Goal: Information Seeking & Learning: Learn about a topic

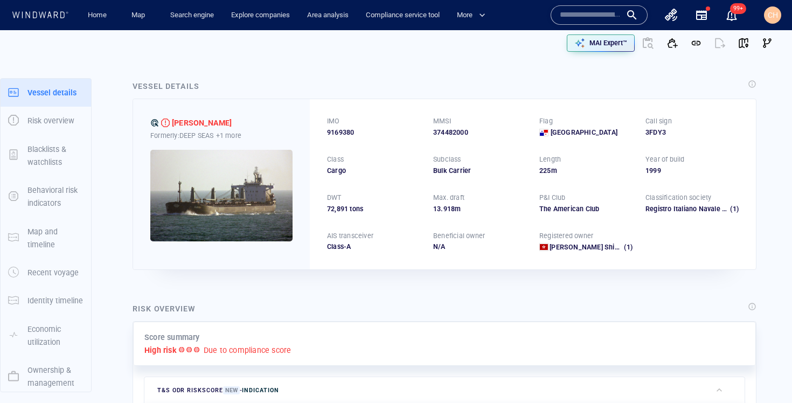
click at [562, 19] on input "text" at bounding box center [589, 15] width 61 height 16
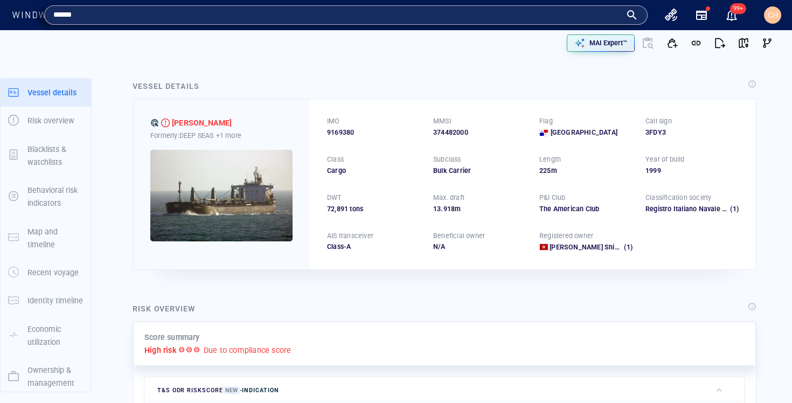
type input "******"
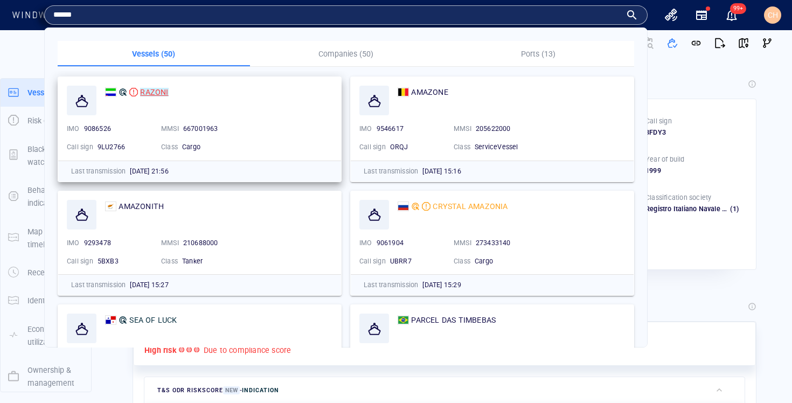
click at [149, 90] on mark "RAZONI" at bounding box center [154, 92] width 28 height 9
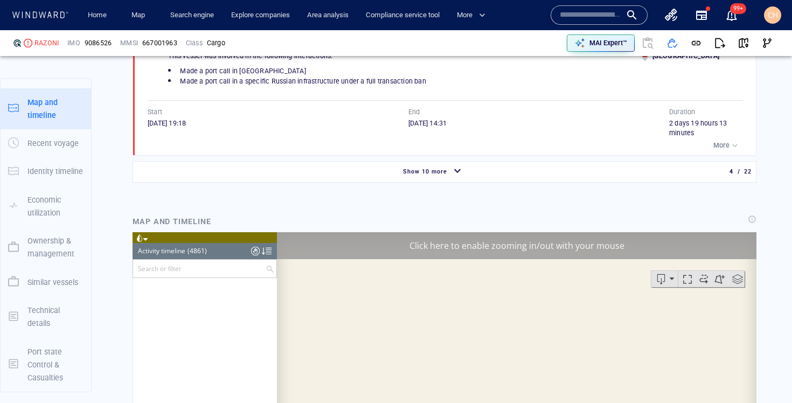
scroll to position [143675, 0]
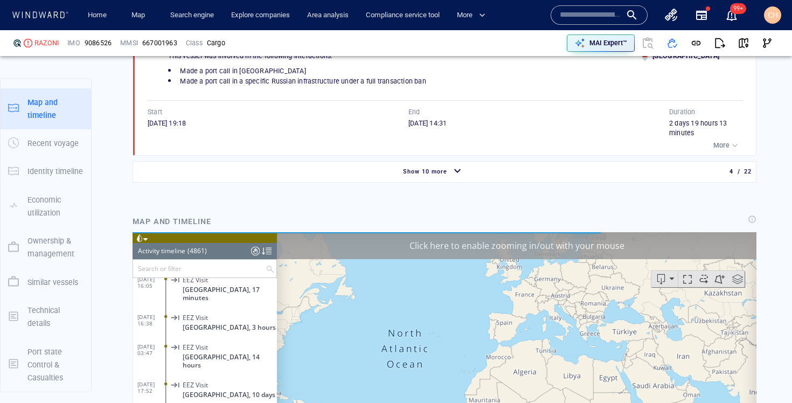
click at [449, 173] on div "button" at bounding box center [457, 171] width 17 height 19
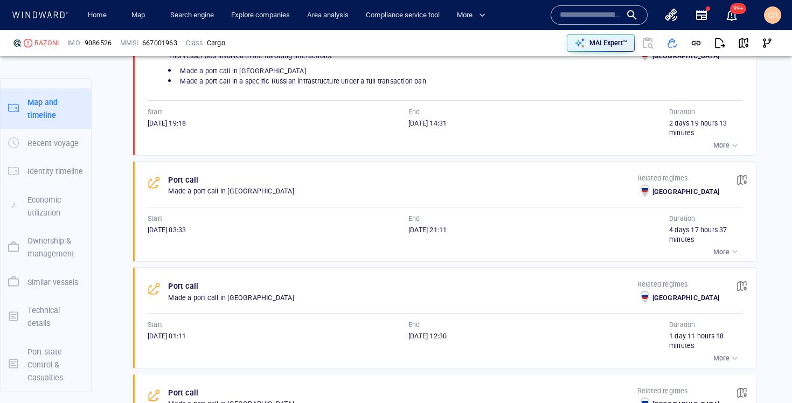
click at [726, 249] on p "More" at bounding box center [721, 252] width 16 height 10
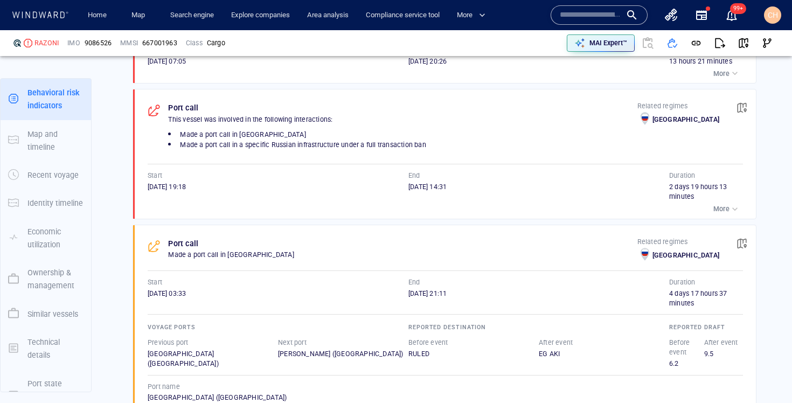
scroll to position [1093, 0]
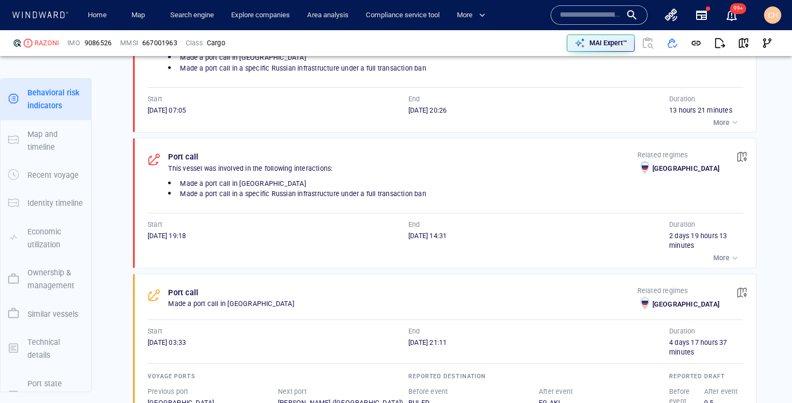
click at [726, 253] on p "More" at bounding box center [721, 258] width 16 height 10
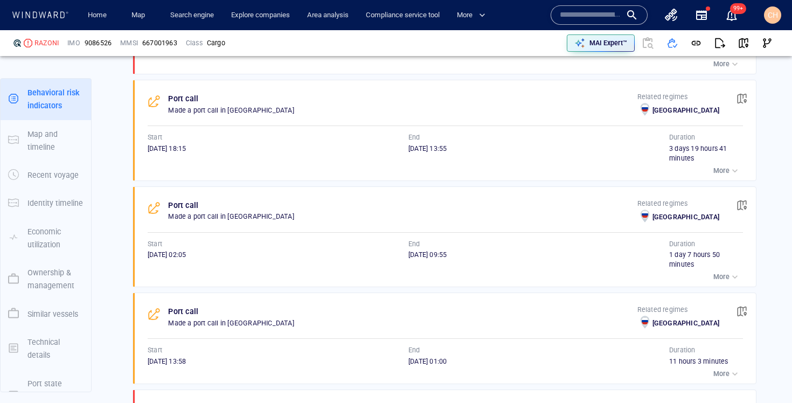
scroll to position [2031, 0]
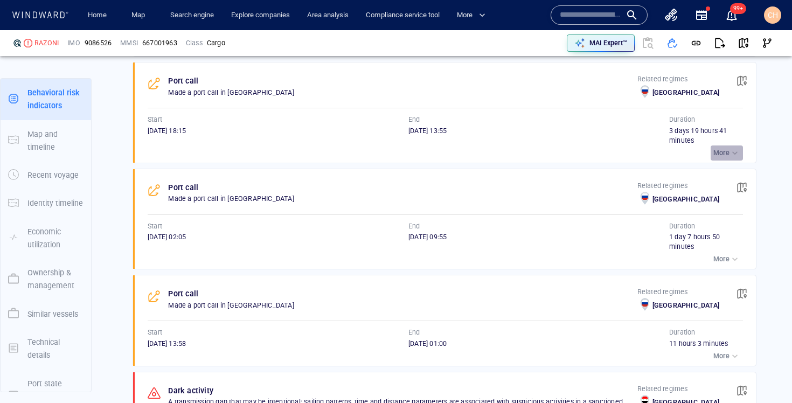
click at [719, 151] on p "More" at bounding box center [721, 153] width 16 height 10
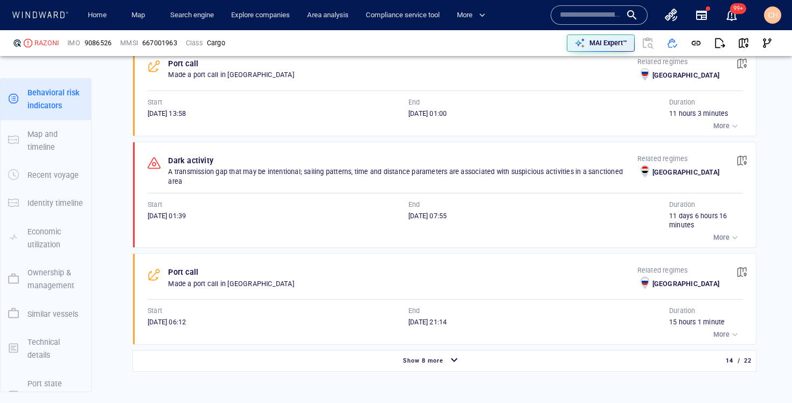
scroll to position [2361, 0]
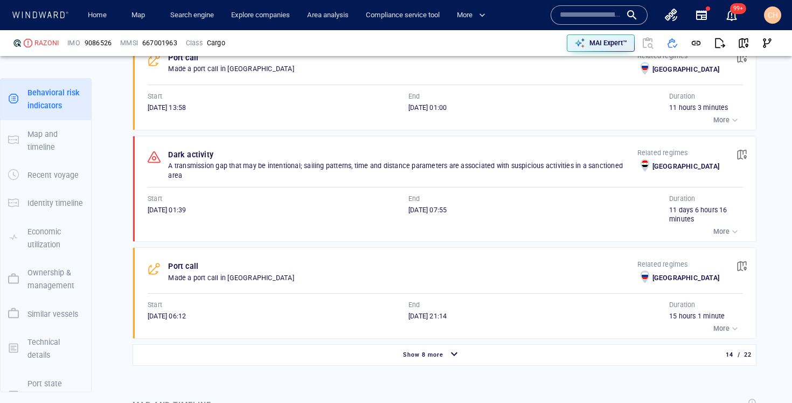
click at [729, 323] on div "button" at bounding box center [734, 328] width 11 height 11
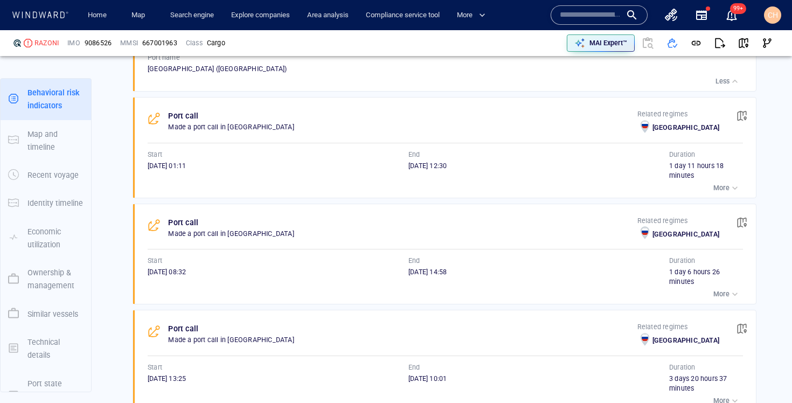
scroll to position [1555, 0]
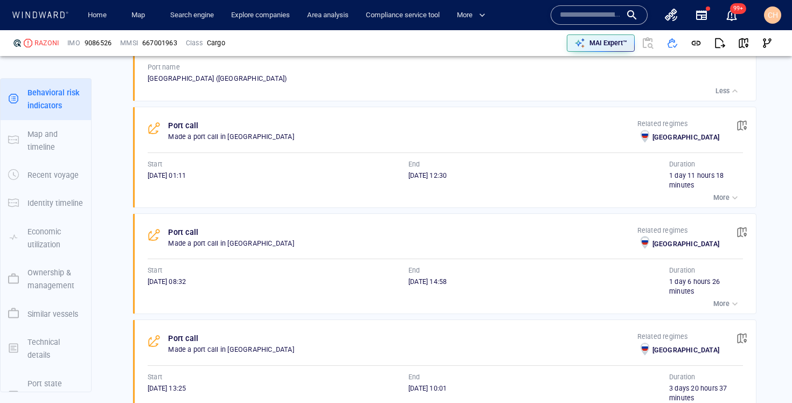
click at [714, 199] on p "More" at bounding box center [721, 198] width 16 height 10
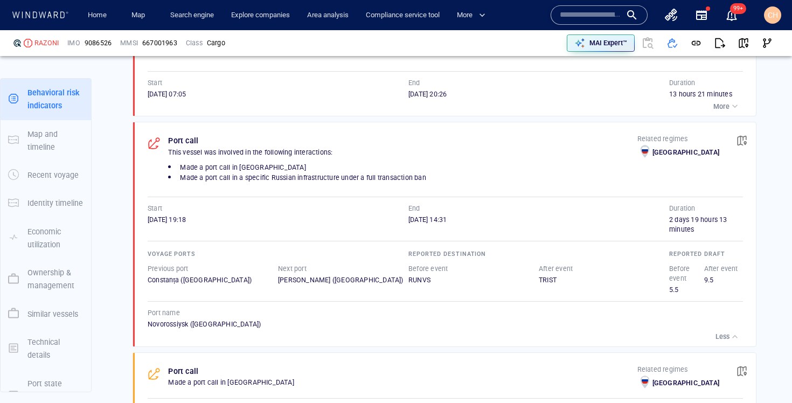
scroll to position [1061, 0]
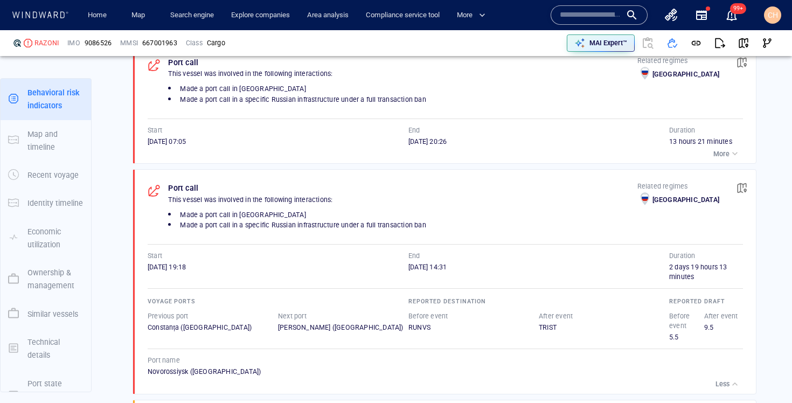
click at [310, 223] on span "Made a port call in a specific Russian infrastructure under a full transaction …" at bounding box center [303, 225] width 246 height 8
click at [260, 224] on span "Made a port call in a specific Russian infrastructure under a full transaction …" at bounding box center [303, 225] width 246 height 8
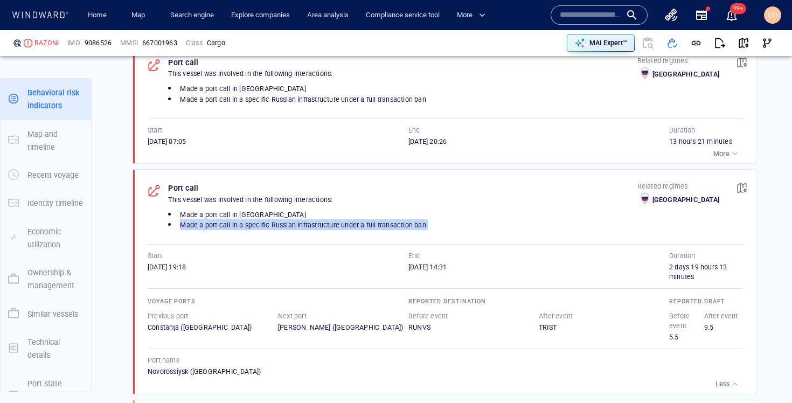
click at [260, 224] on span "Made a port call in a specific Russian infrastructure under a full transaction …" at bounding box center [303, 225] width 246 height 8
click at [303, 226] on span "Made a port call in a specific Russian infrastructure under a full transaction …" at bounding box center [303, 225] width 246 height 8
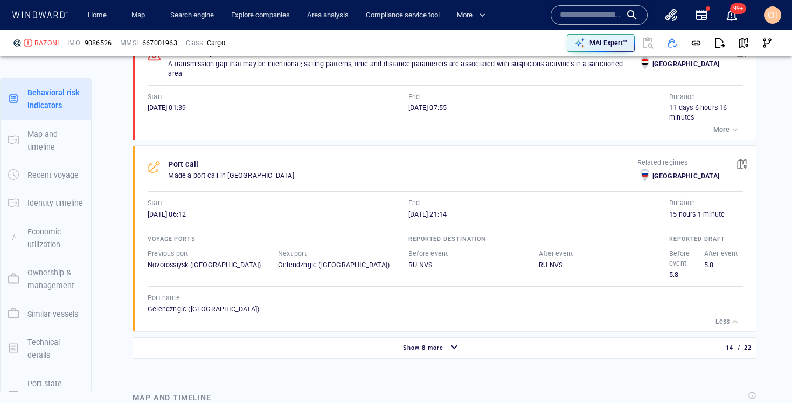
scroll to position [2563, 0]
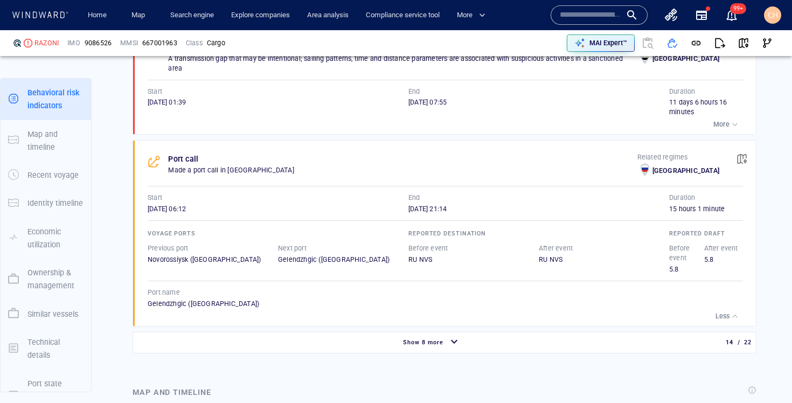
click at [430, 344] on span "Show 8 more" at bounding box center [423, 342] width 40 height 7
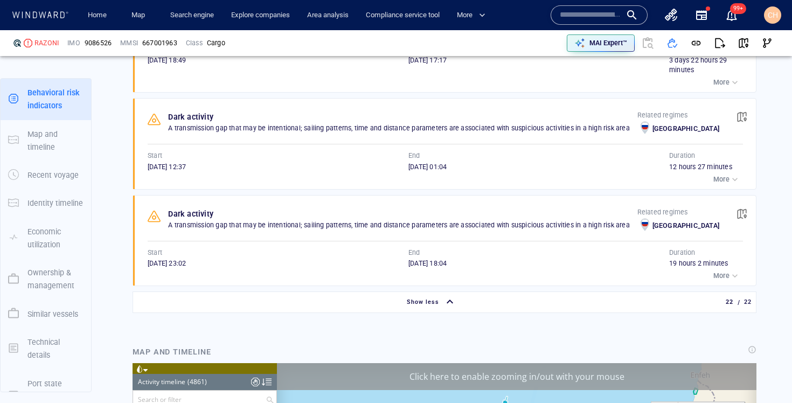
scroll to position [3547, 0]
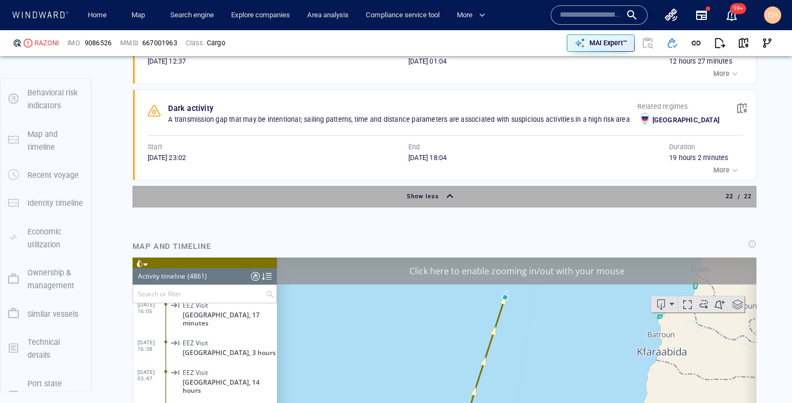
click at [442, 187] on div "button" at bounding box center [449, 196] width 17 height 19
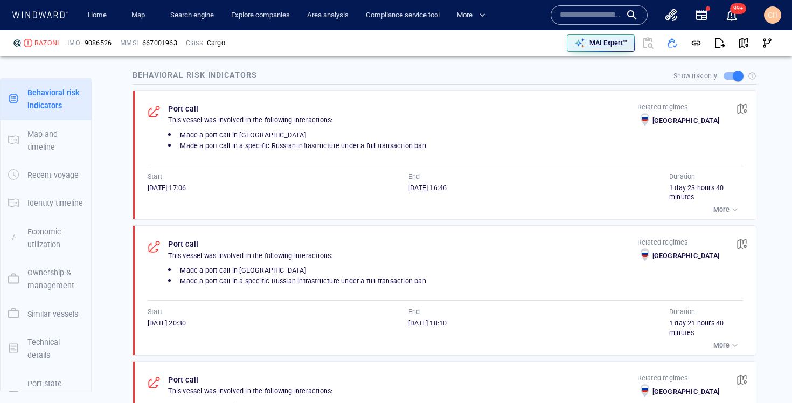
scroll to position [771, 0]
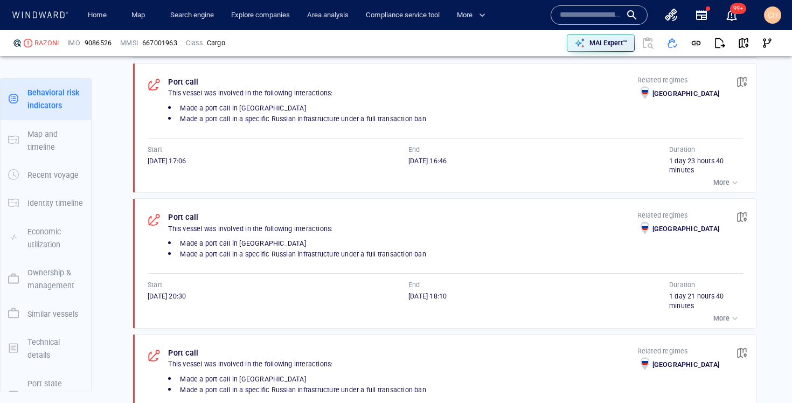
click at [294, 251] on span "Made a port call in a specific Russian infrastructure under a full transaction …" at bounding box center [303, 254] width 246 height 8
copy span "Made a port call in a specific Russian infrastructure under a full transaction …"
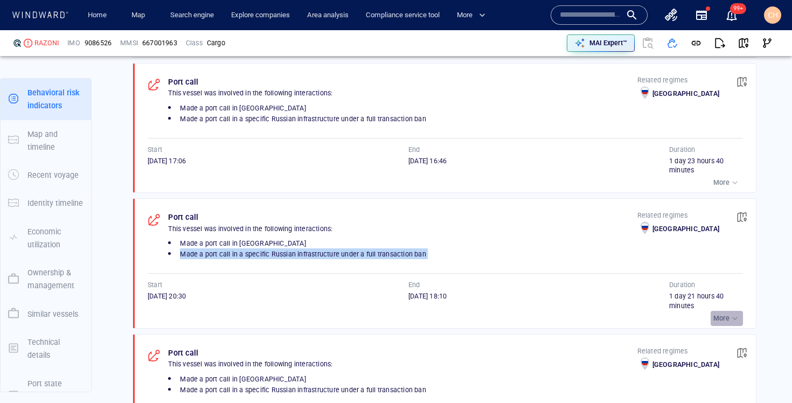
click at [731, 314] on div "button" at bounding box center [734, 318] width 11 height 11
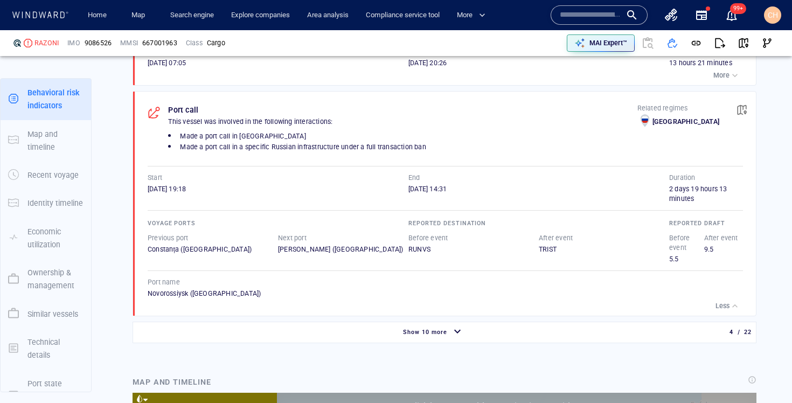
scroll to position [1241, 0]
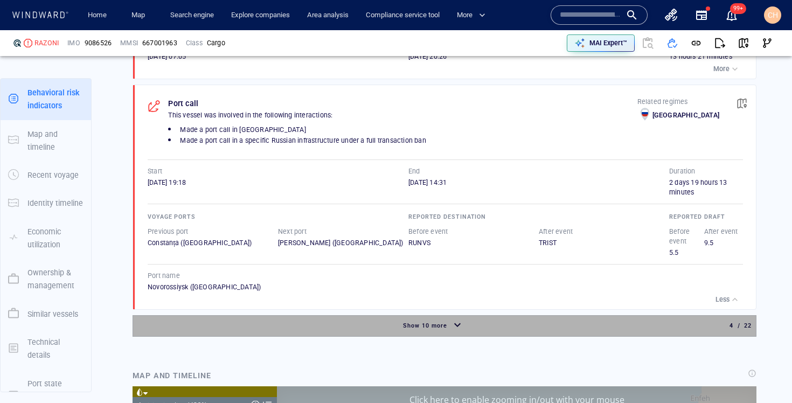
click at [442, 320] on div "Show 10 more" at bounding box center [425, 326] width 48 height 14
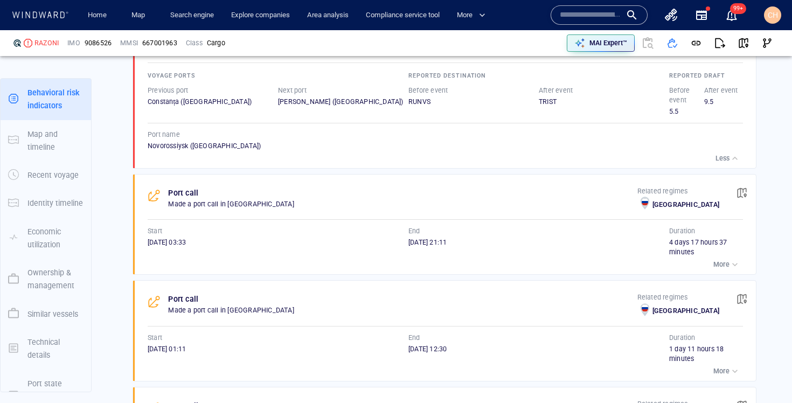
scroll to position [1420, 0]
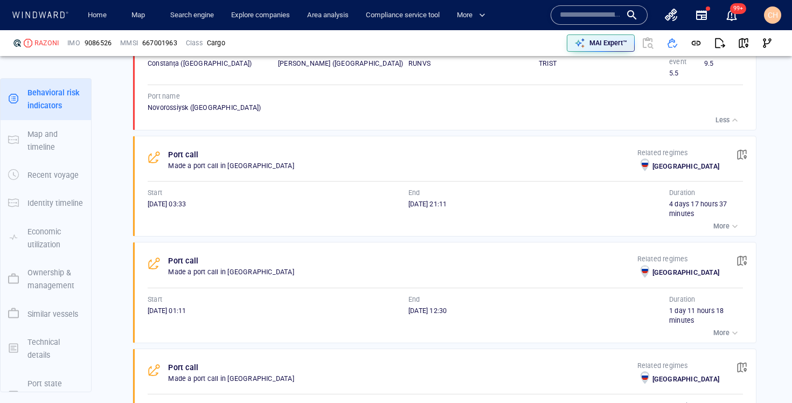
click at [726, 227] on p "More" at bounding box center [721, 226] width 16 height 10
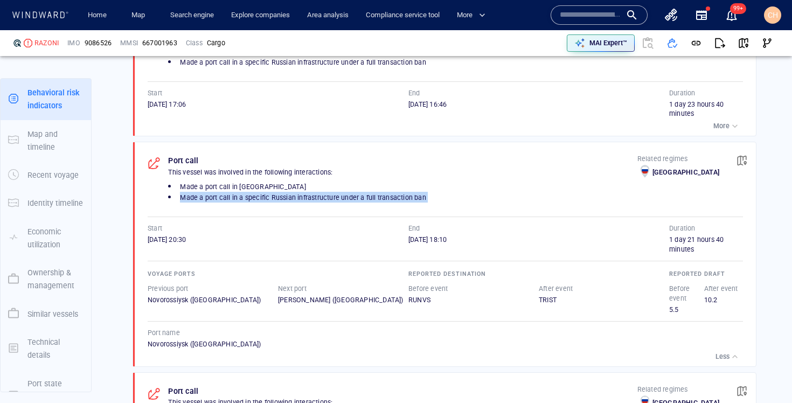
scroll to position [813, 0]
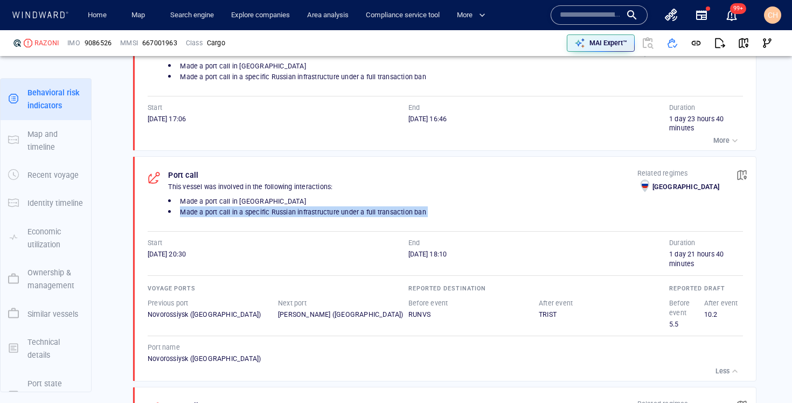
click at [273, 211] on span "Made a port call in a specific Russian infrastructure under a full transaction …" at bounding box center [303, 212] width 246 height 8
click at [167, 358] on div "Novorossiysk ([GEOGRAPHIC_DATA])" at bounding box center [445, 359] width 595 height 10
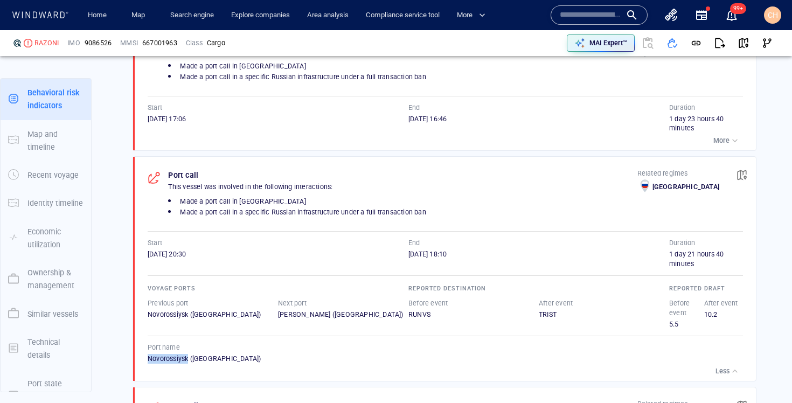
click at [167, 358] on div "Novorossiysk ([GEOGRAPHIC_DATA])" at bounding box center [445, 359] width 595 height 10
copy div "Novorossiysk ([GEOGRAPHIC_DATA])"
